Goal: Task Accomplishment & Management: Manage account settings

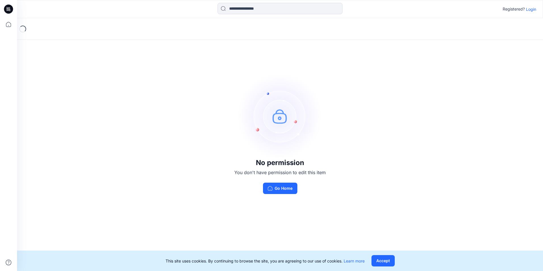
click at [530, 8] on p "Login" at bounding box center [531, 9] width 10 height 6
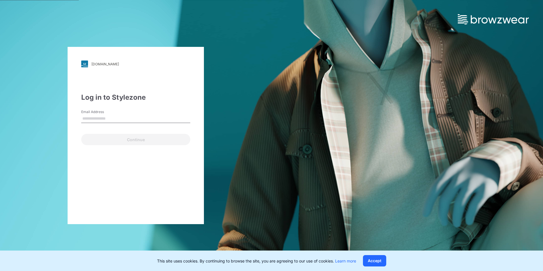
click at [88, 119] on input "Email Address" at bounding box center [135, 118] width 109 height 9
type input "**********"
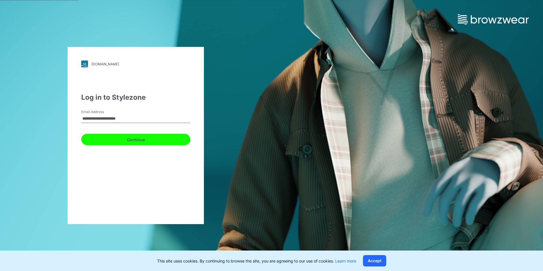
click at [120, 137] on button "Continue" at bounding box center [135, 139] width 109 height 11
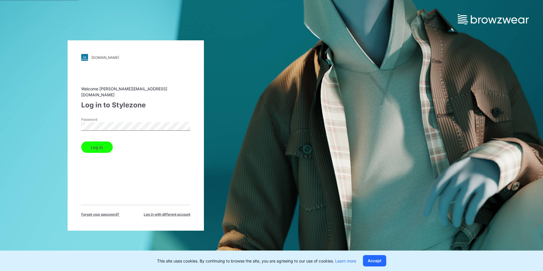
click at [101, 143] on button "Log in" at bounding box center [97, 146] width 32 height 11
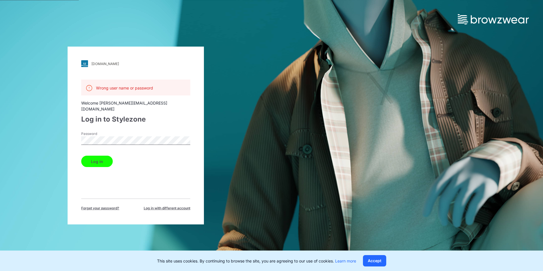
click at [103, 156] on button "Log in" at bounding box center [97, 161] width 32 height 11
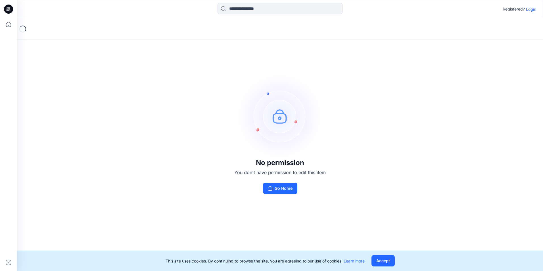
click at [535, 11] on p "Login" at bounding box center [531, 9] width 10 height 6
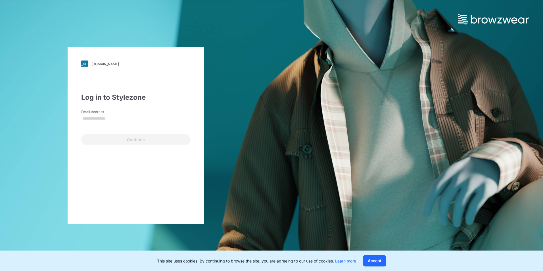
click at [101, 117] on input "Email Address" at bounding box center [135, 118] width 109 height 9
type input "**********"
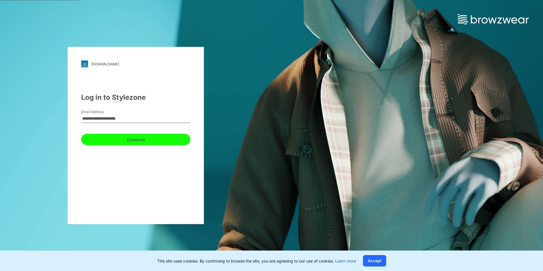
click at [145, 142] on button "Continue" at bounding box center [135, 139] width 109 height 11
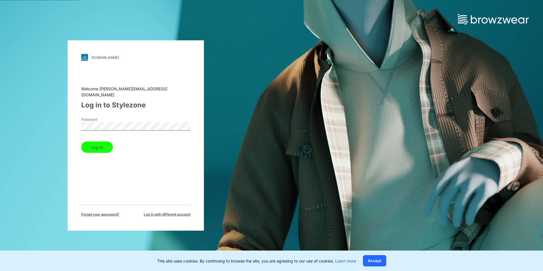
click at [102, 144] on button "Log in" at bounding box center [97, 146] width 32 height 11
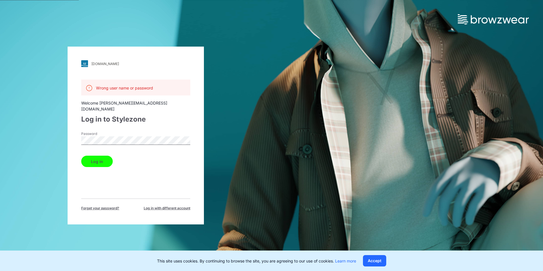
click at [63, 134] on div "[DOMAIN_NAME] Loading... Wrong user name or password Welcome [PERSON_NAME][EMAI…" at bounding box center [135, 135] width 271 height 271
click at [81, 156] on button "Log in" at bounding box center [97, 161] width 32 height 11
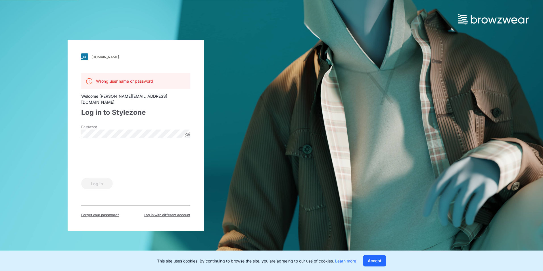
click at [187, 132] on icon at bounding box center [187, 134] width 5 height 5
click at [90, 180] on button "Log in" at bounding box center [97, 183] width 32 height 11
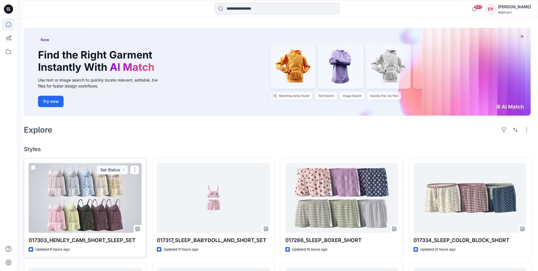
scroll to position [57, 0]
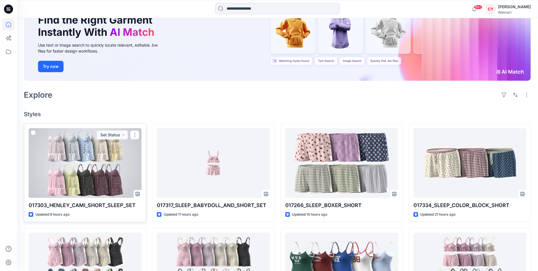
click at [91, 168] on div at bounding box center [85, 163] width 113 height 70
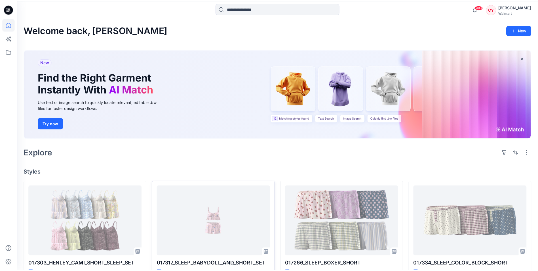
scroll to position [57, 0]
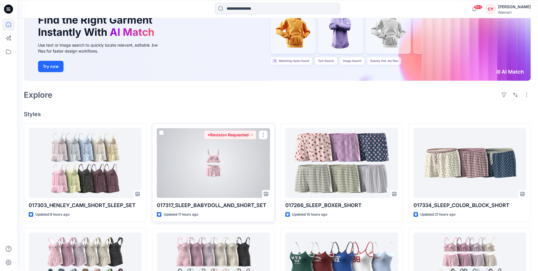
click at [215, 163] on div at bounding box center [213, 163] width 113 height 70
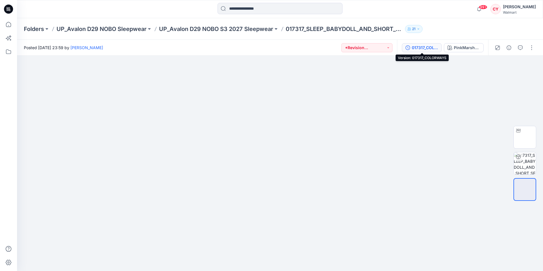
click at [422, 51] on div "017317_COLORWAYS" at bounding box center [425, 48] width 26 height 6
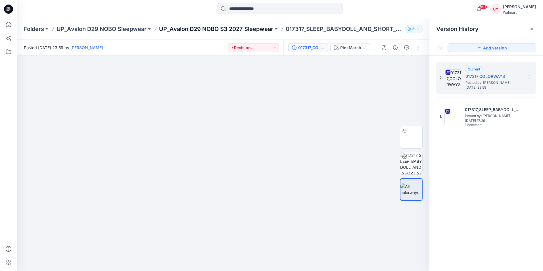
click at [226, 30] on p "UP_Avalon D29 NOBO S3 2027 Sleepwear" at bounding box center [216, 29] width 114 height 8
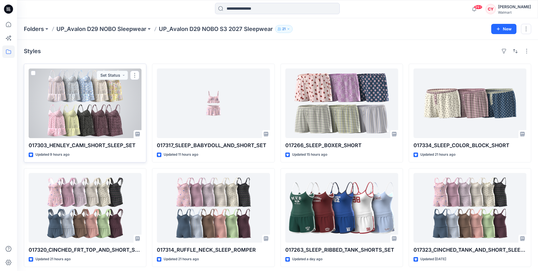
click at [83, 106] on div at bounding box center [85, 103] width 113 height 70
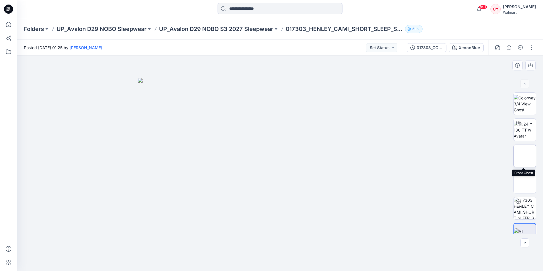
click at [524, 156] on img at bounding box center [524, 156] width 0 height 0
click at [228, 28] on p "UP_Avalon D29 NOBO S3 2027 Sleepwear" at bounding box center [216, 29] width 114 height 8
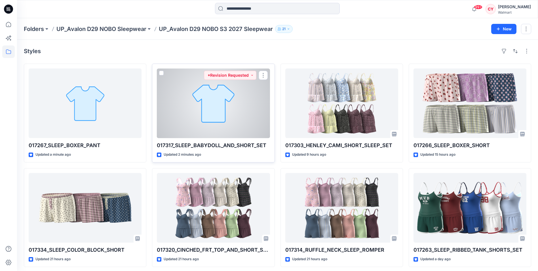
click at [245, 110] on div at bounding box center [213, 103] width 113 height 70
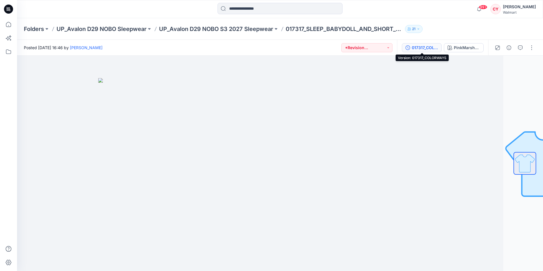
click at [417, 47] on div "017317_COLORWAYS" at bounding box center [425, 48] width 26 height 6
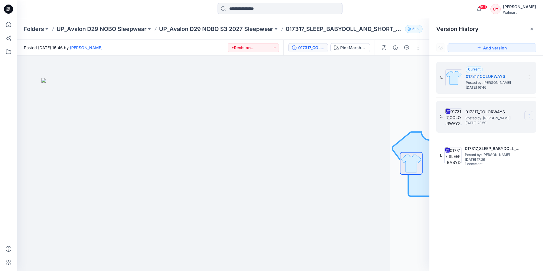
click at [527, 115] on icon at bounding box center [528, 116] width 5 height 5
click at [485, 175] on span "Delete Version" at bounding box center [489, 174] width 27 height 7
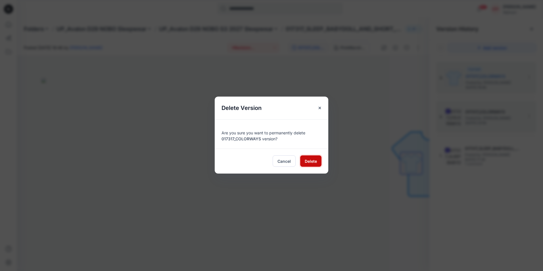
click at [316, 159] on span "Delete" at bounding box center [311, 161] width 12 height 6
